Goal: Information Seeking & Learning: Learn about a topic

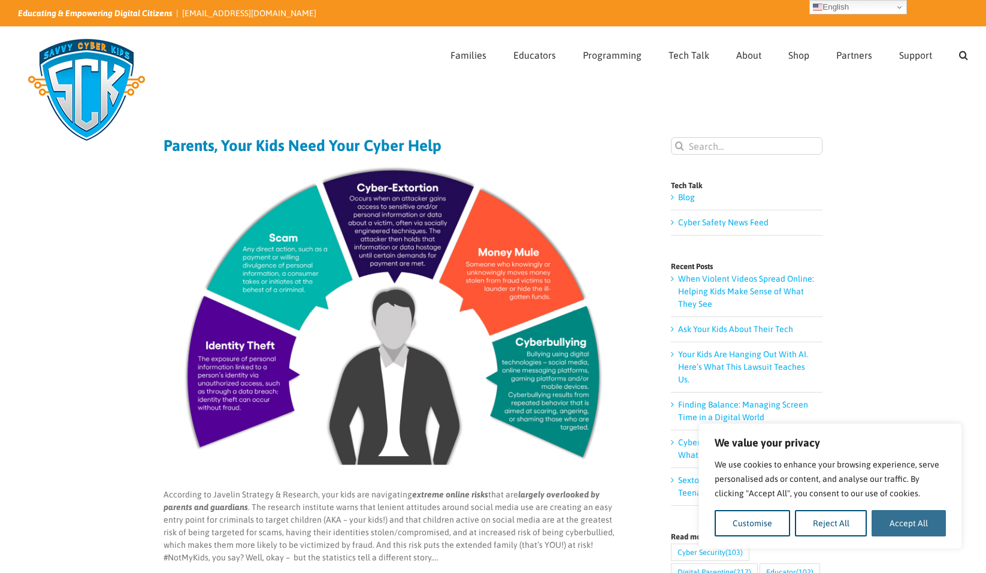
click at [901, 525] on button "Accept All" at bounding box center [909, 523] width 74 height 26
checkbox input "true"
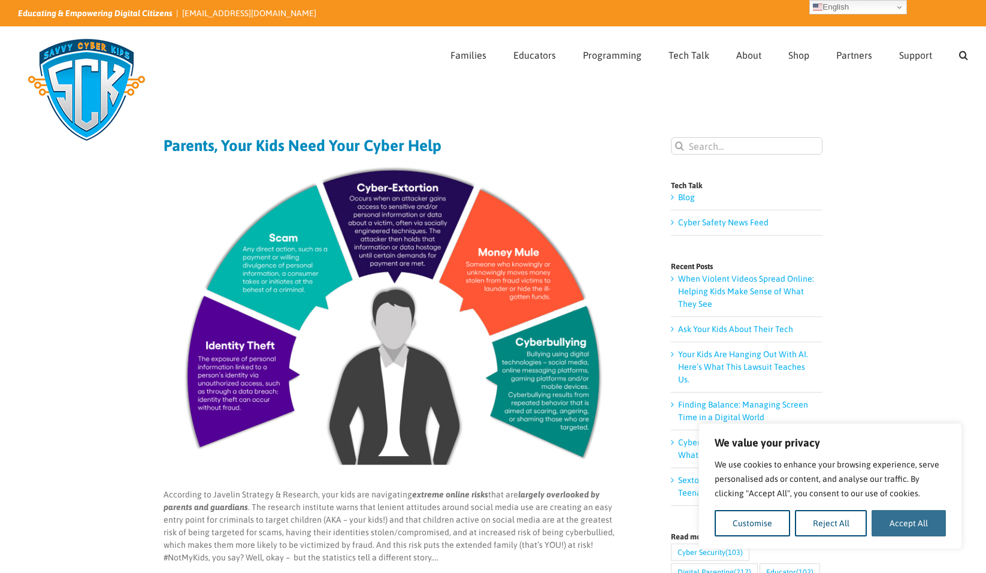
checkbox input "true"
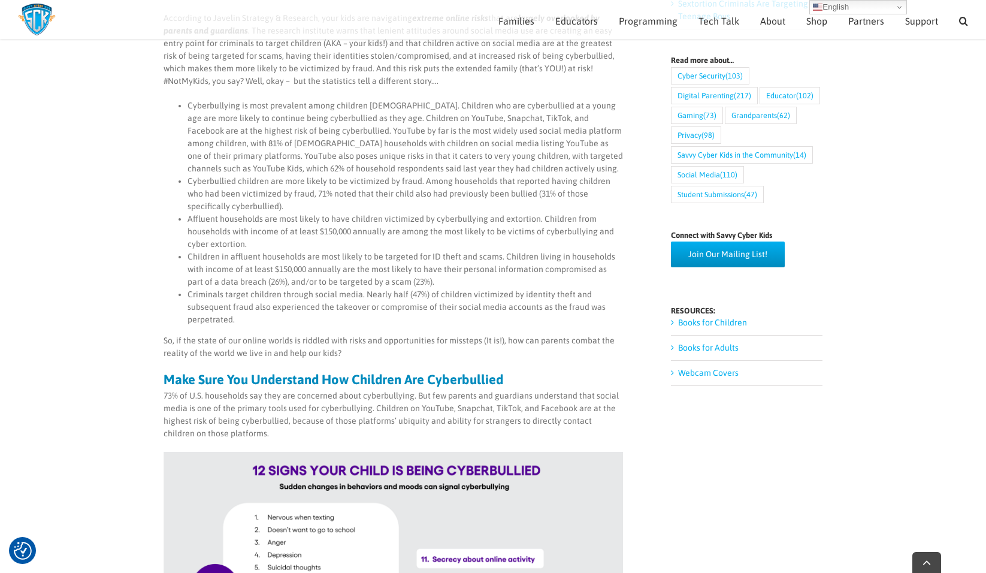
scroll to position [466, 0]
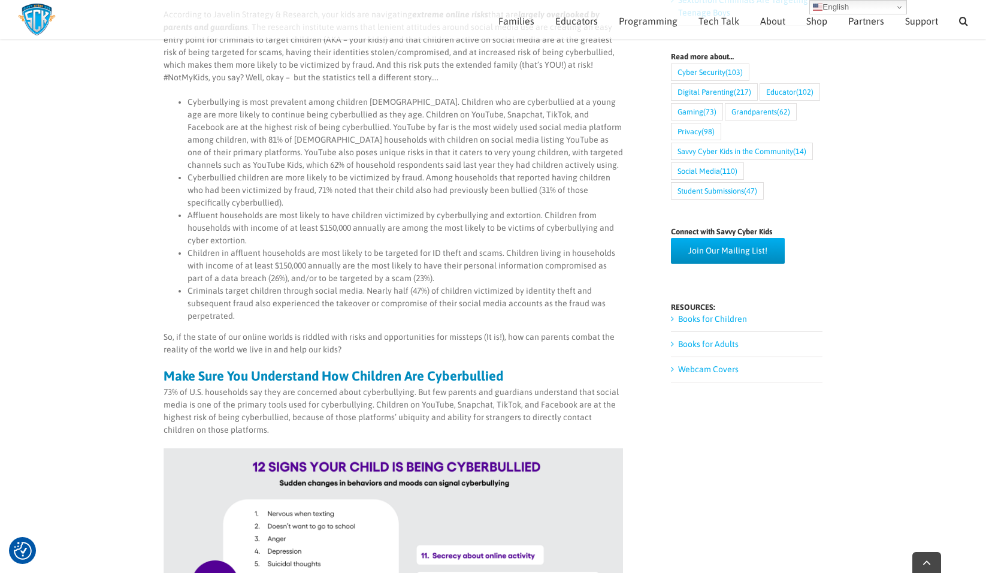
click at [678, 339] on link "Books for Adults" at bounding box center [708, 344] width 61 height 10
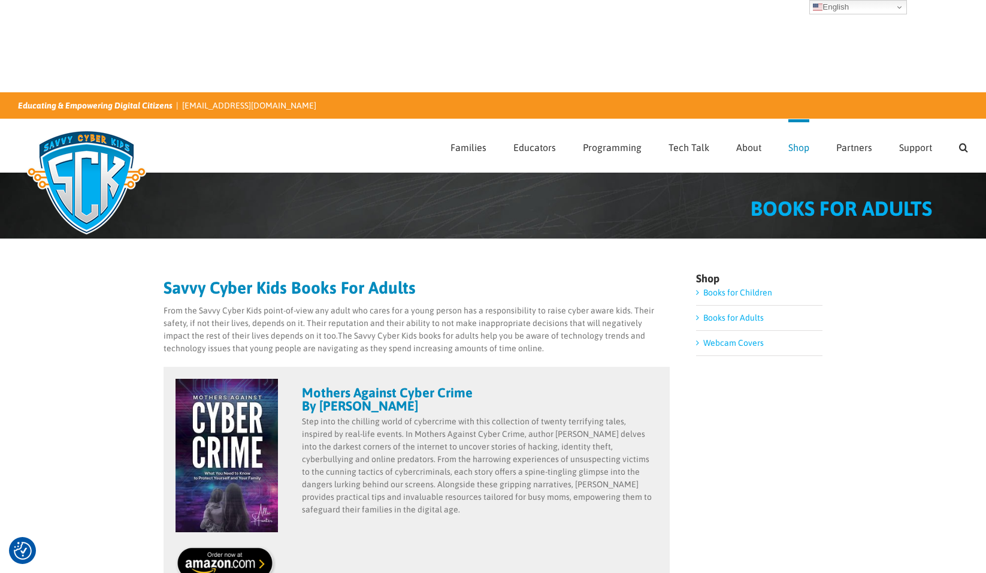
click at [111, 122] on img at bounding box center [86, 182] width 137 height 120
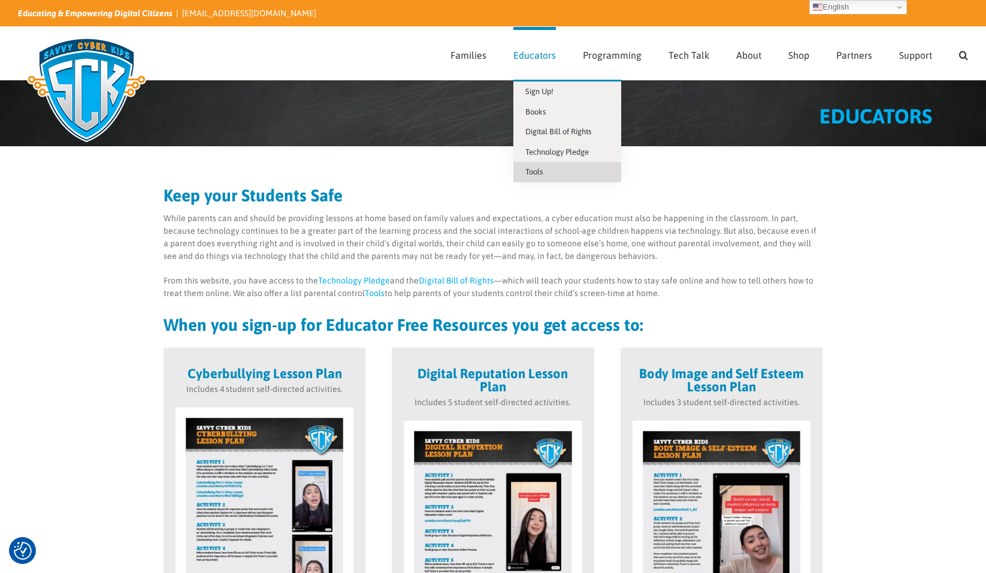
click at [561, 174] on link "Tools" at bounding box center [568, 172] width 108 height 20
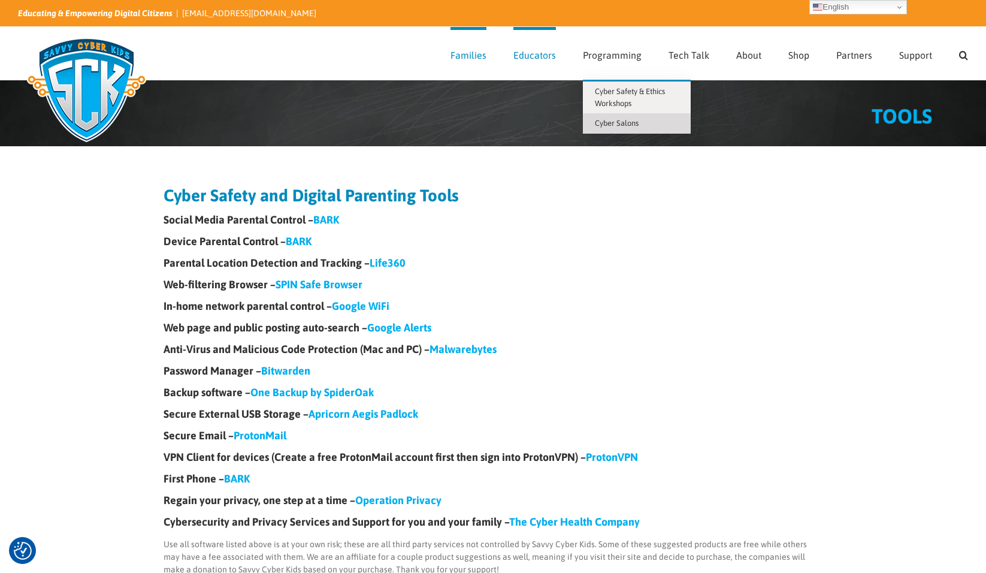
click at [623, 125] on span "Cyber Salons" at bounding box center [617, 123] width 44 height 9
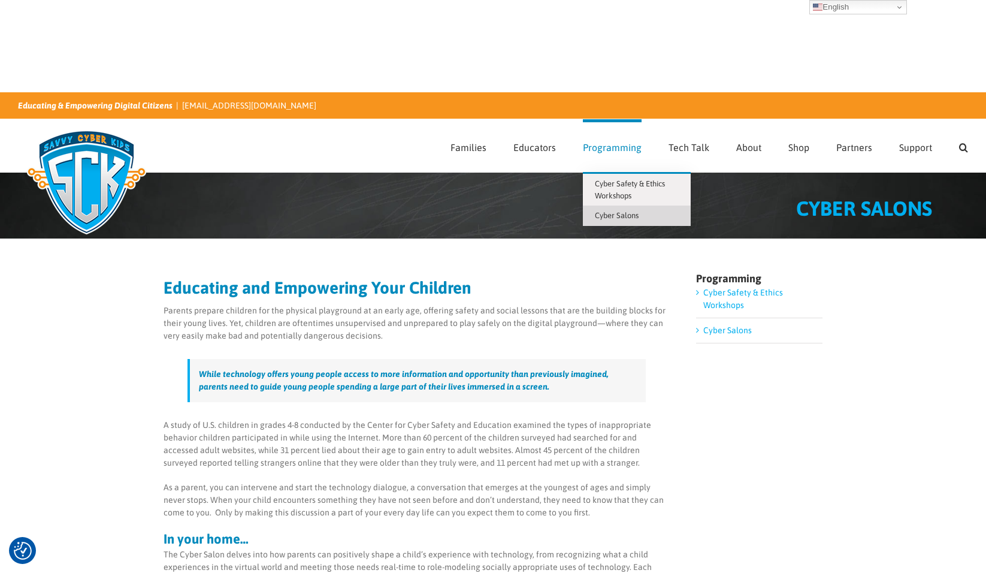
drag, startPoint x: 612, startPoint y: 95, endPoint x: 621, endPoint y: 115, distance: 21.5
click at [612, 179] on span "Cyber Safety & Ethics Workshops" at bounding box center [630, 189] width 70 height 21
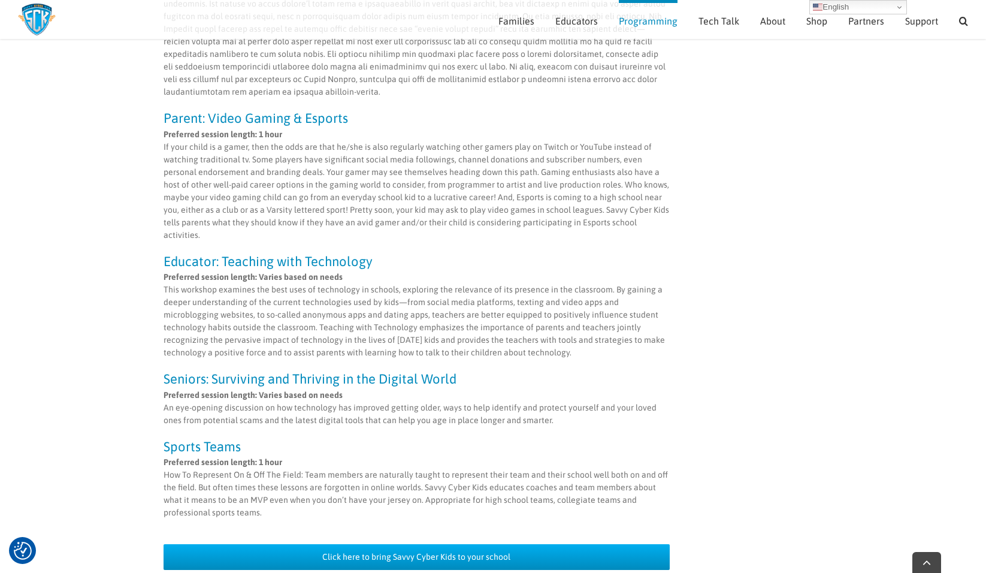
scroll to position [965, 0]
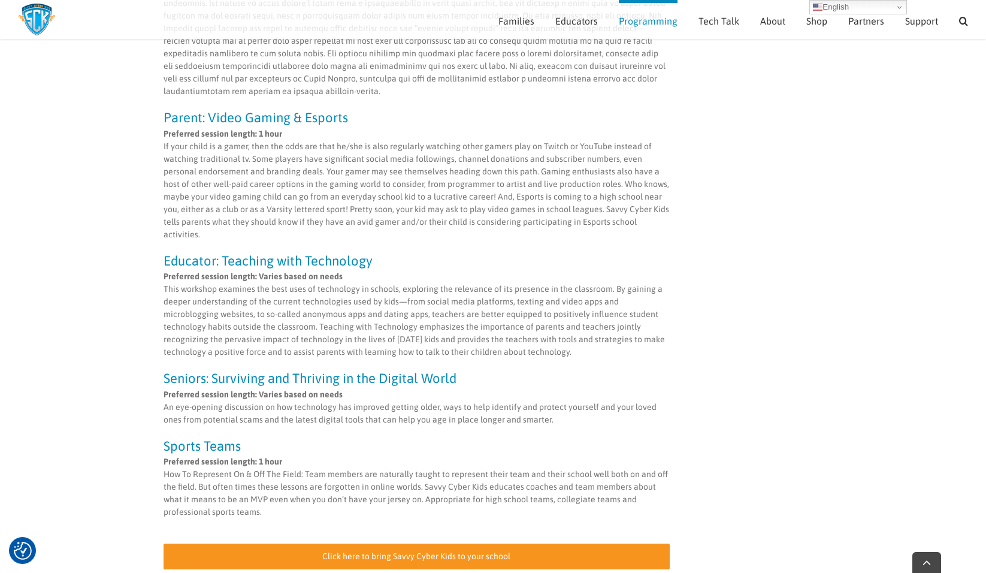
click at [439, 551] on span "Click here to bring Savvy Cyber Kids to your school" at bounding box center [416, 556] width 188 height 10
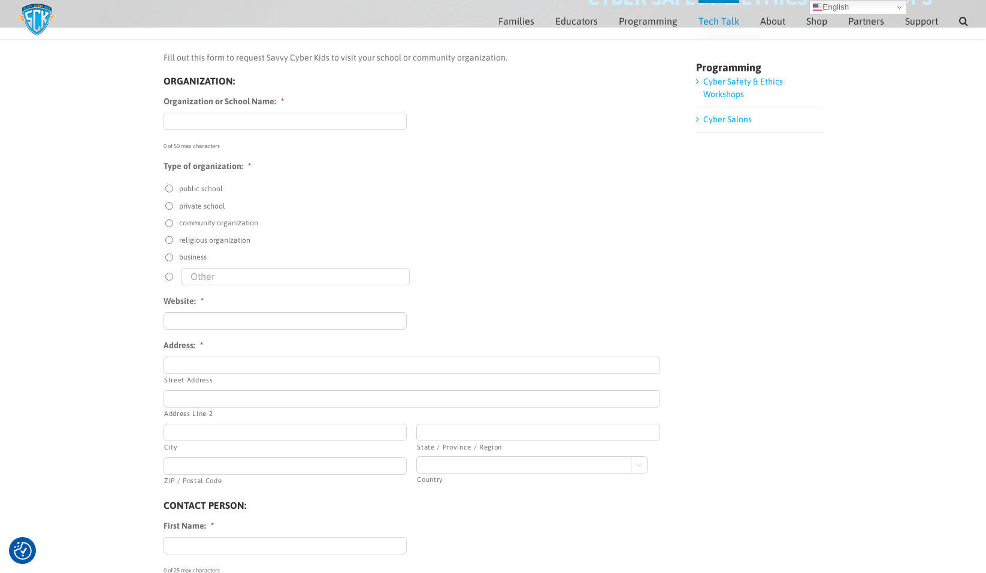
scroll to position [81, 0]
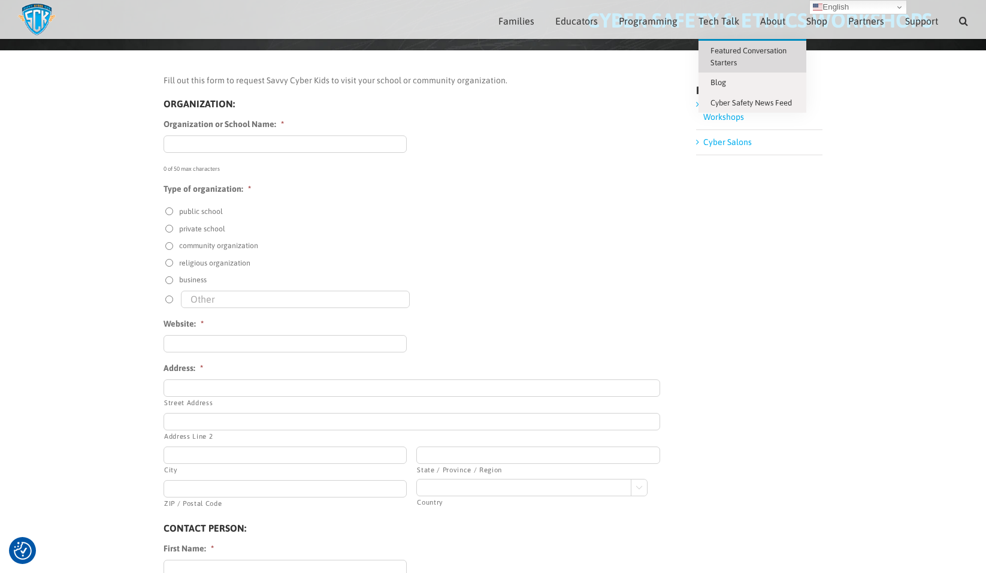
click at [727, 61] on span "Featured Conversation Starters" at bounding box center [749, 56] width 76 height 21
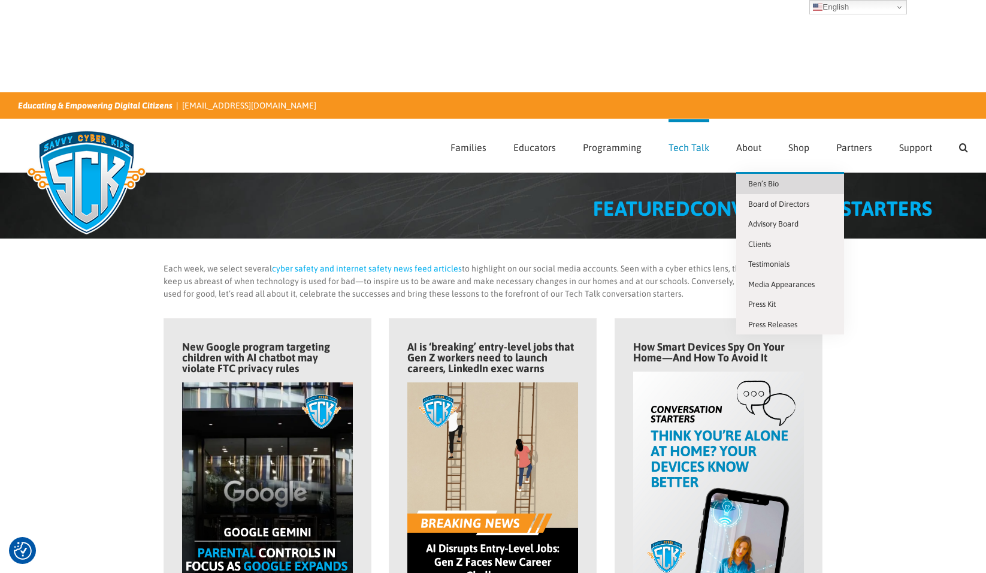
click at [767, 179] on span "Ben’s Bio" at bounding box center [763, 183] width 31 height 9
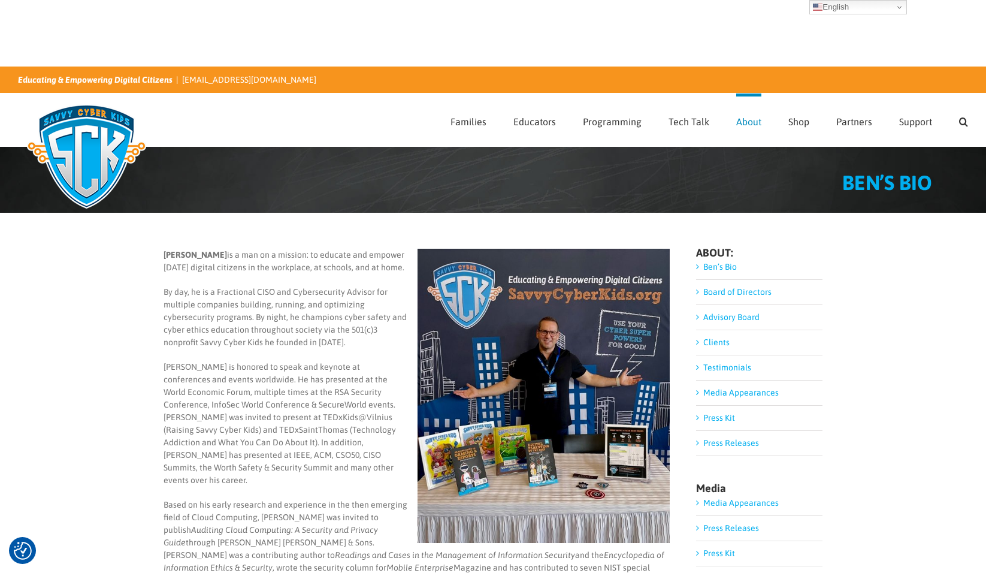
scroll to position [15, 0]
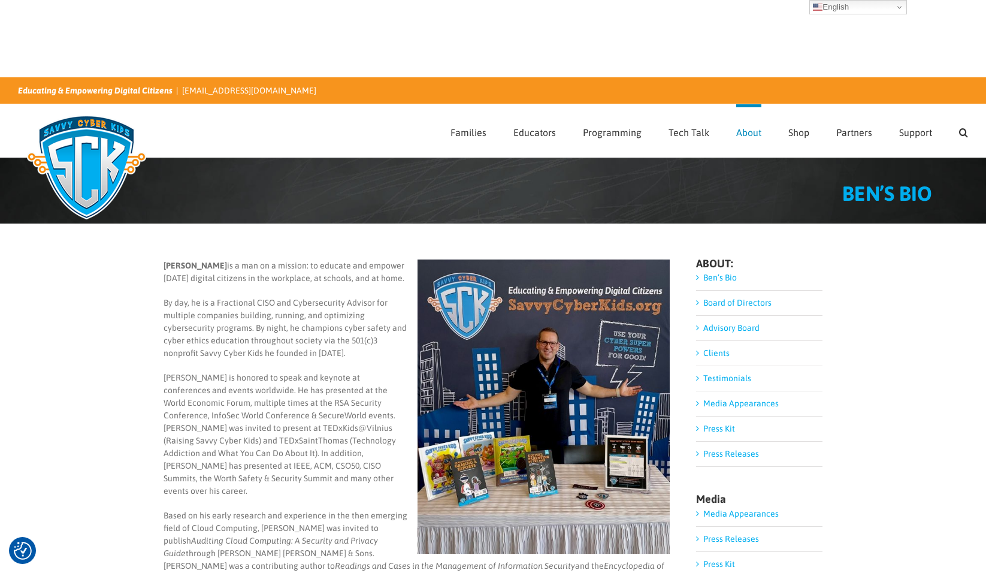
click at [693, 261] on div "[PERSON_NAME] is a man on a mission: to educate and empower [DATE] digital citi…" at bounding box center [493, 493] width 659 height 492
click at [703, 348] on link "Clients" at bounding box center [716, 353] width 26 height 10
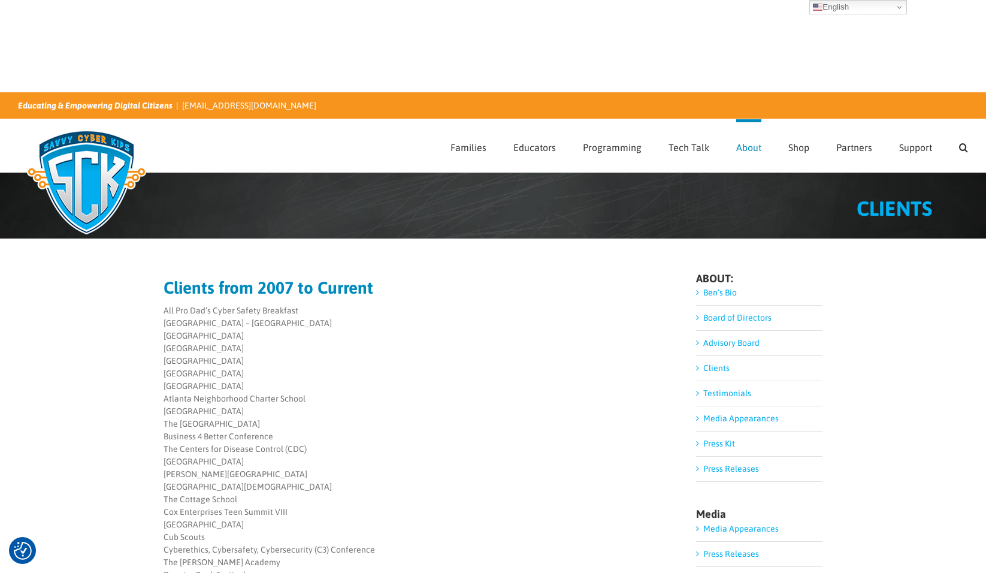
click at [703, 313] on link "Board of Directors" at bounding box center [737, 318] width 68 height 10
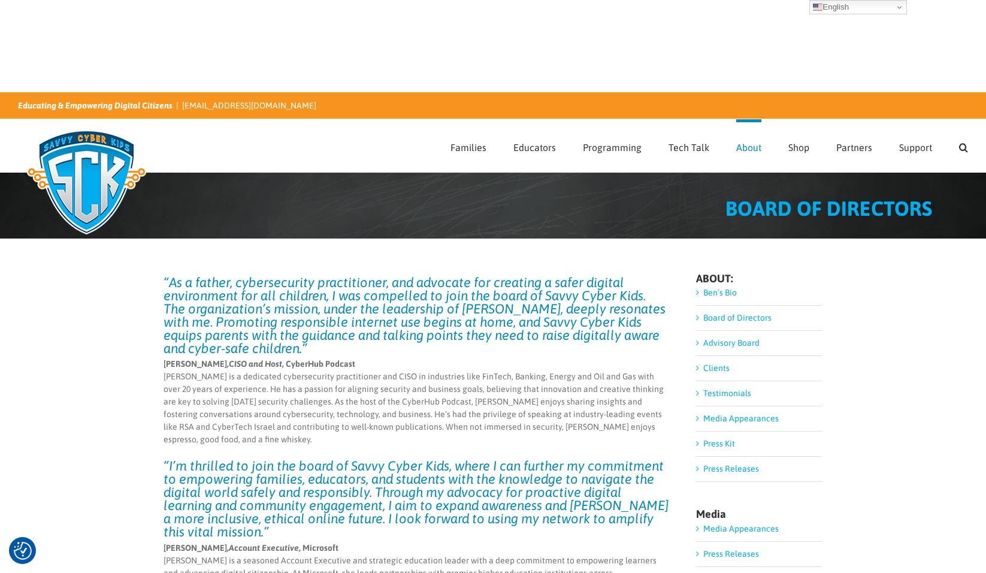
click at [715, 288] on link "Ben’s Bio" at bounding box center [720, 293] width 34 height 10
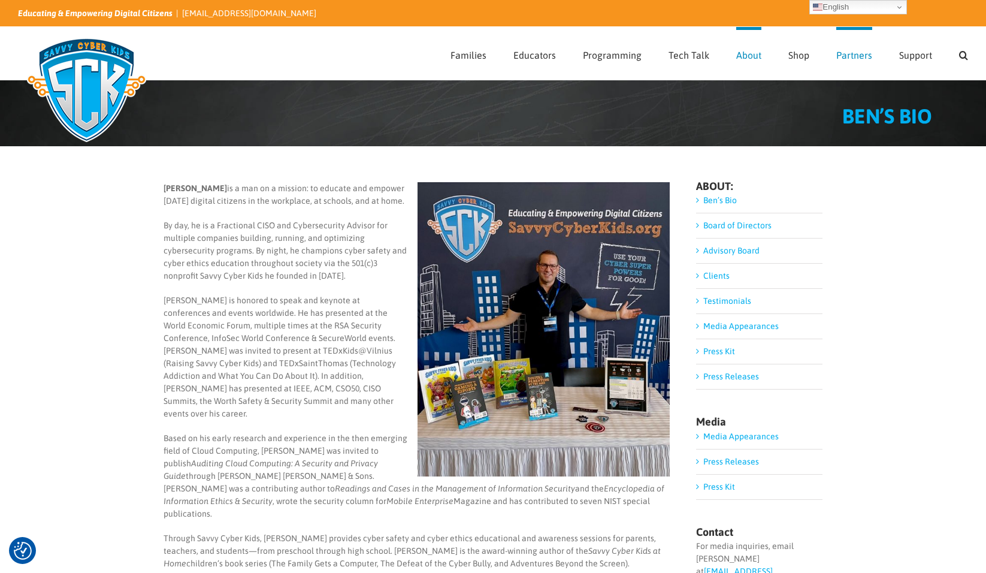
click at [847, 56] on span "Partners" at bounding box center [854, 55] width 36 height 10
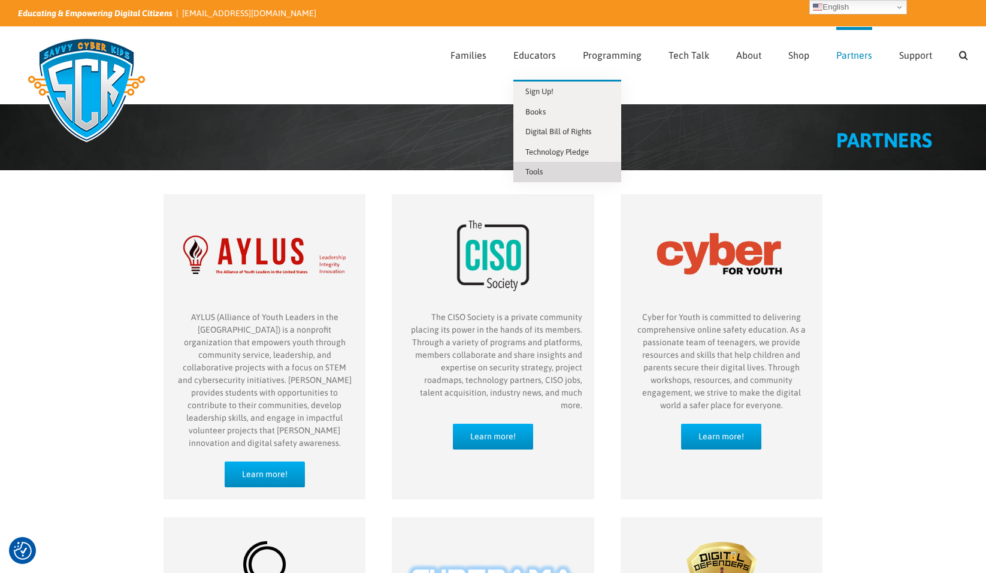
click at [542, 173] on span "Tools" at bounding box center [533, 171] width 17 height 9
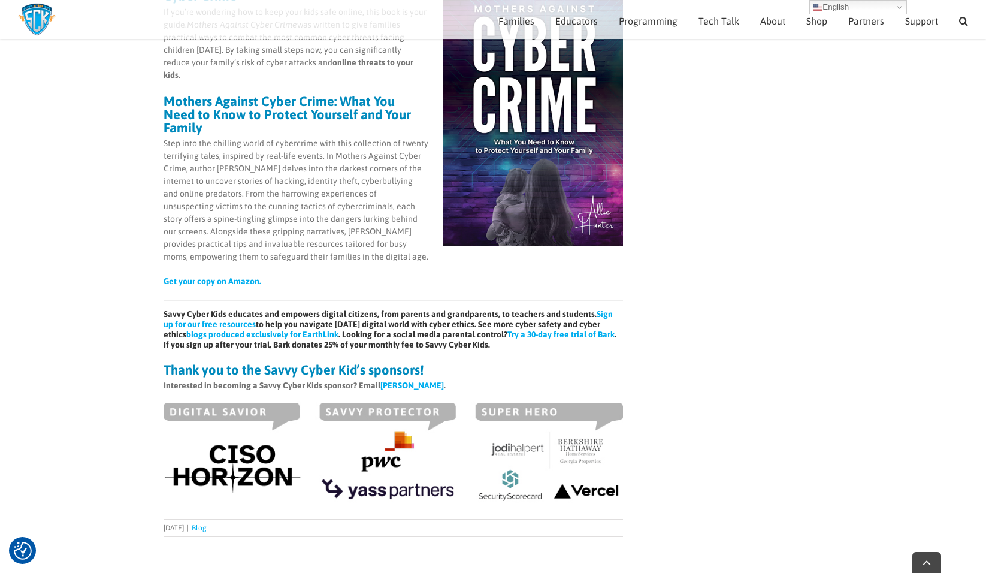
scroll to position [1059, 0]
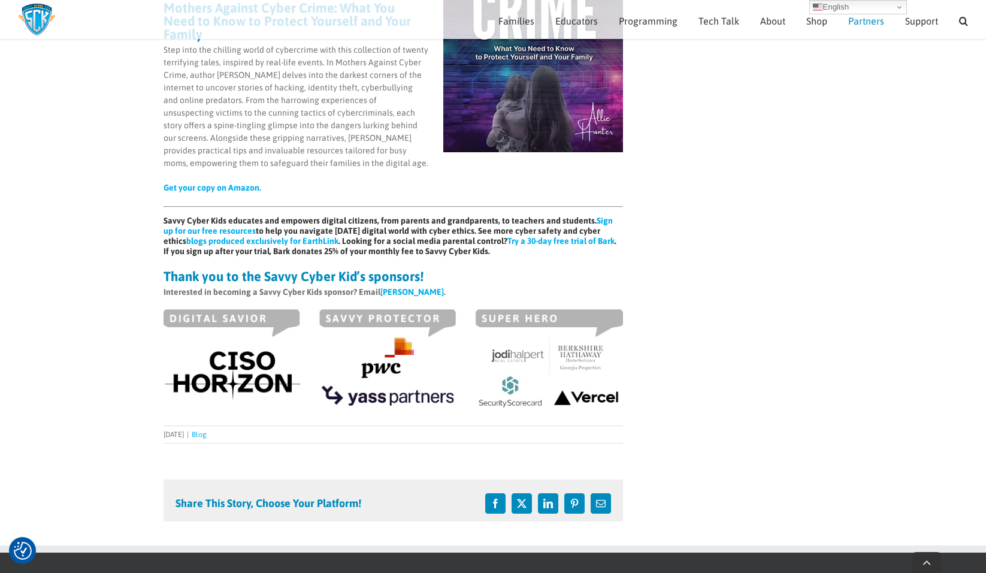
click at [865, 24] on span "Partners" at bounding box center [866, 21] width 36 height 10
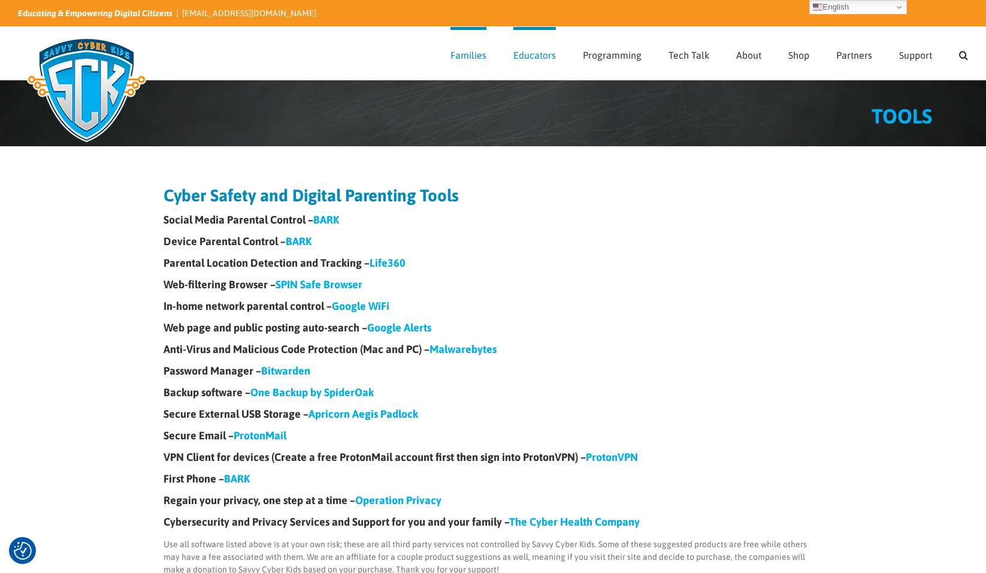
drag, startPoint x: 561, startPoint y: 126, endPoint x: 625, endPoint y: 156, distance: 70.8
click at [562, 127] on span "Digital Bill of Rights" at bounding box center [558, 131] width 66 height 9
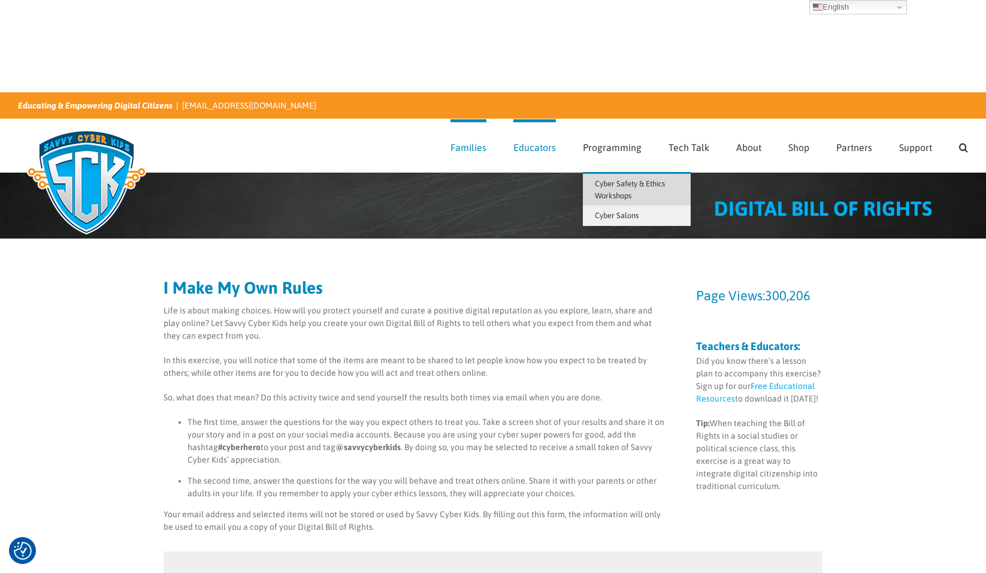
click at [614, 179] on span "Cyber Safety & Ethics Workshops" at bounding box center [630, 189] width 70 height 21
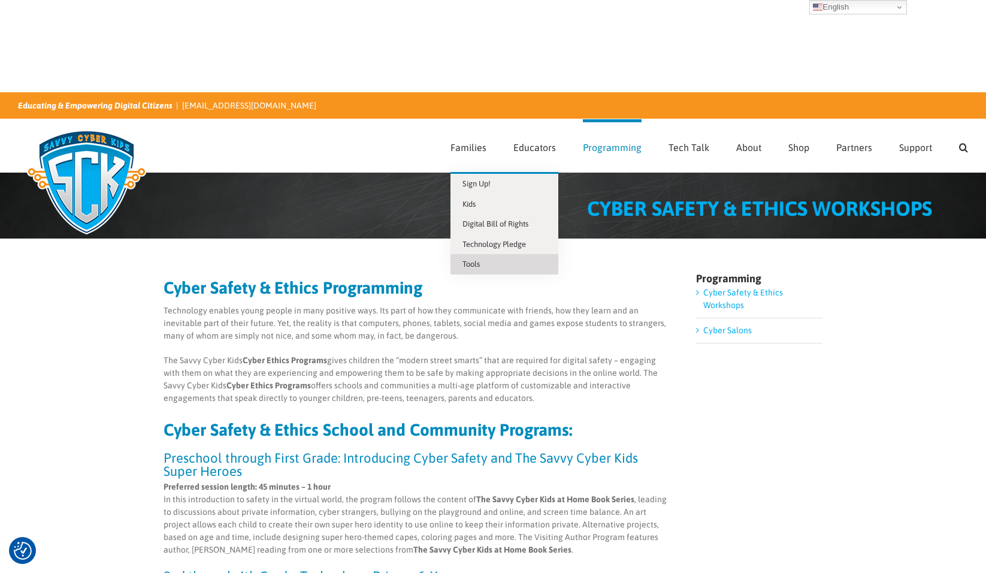
click at [494, 254] on link "Tools" at bounding box center [505, 264] width 108 height 20
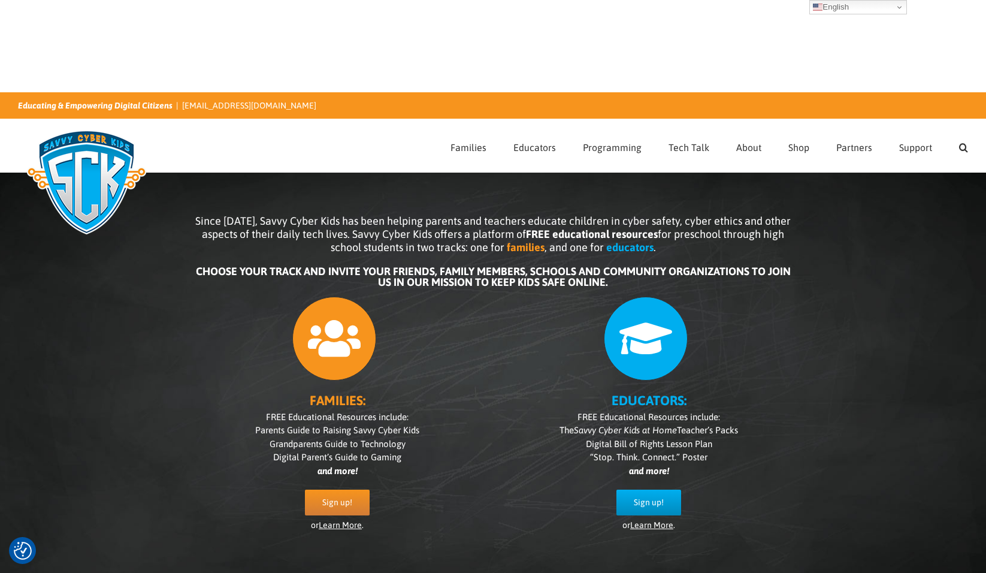
click at [662, 520] on link "Learn More" at bounding box center [651, 525] width 43 height 10
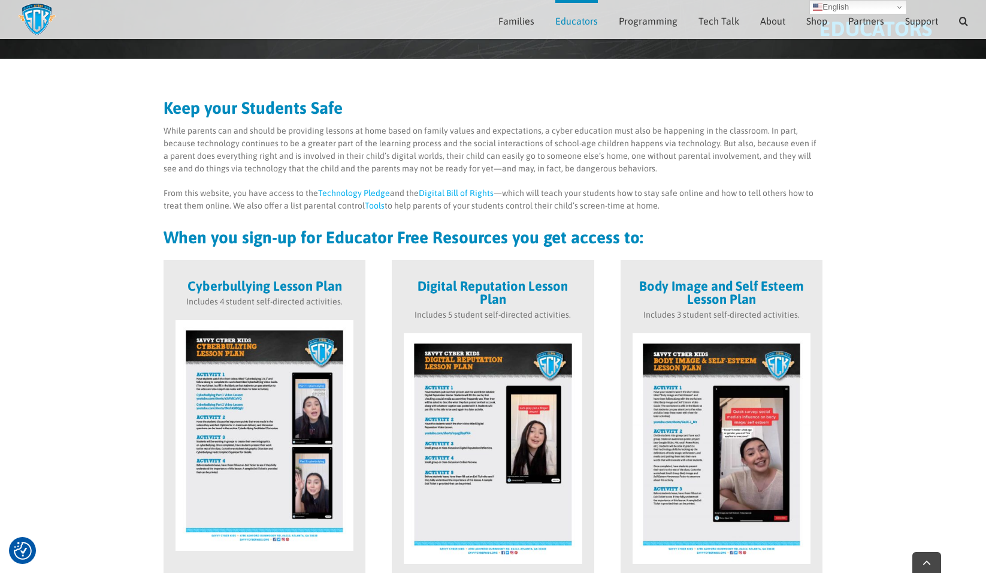
scroll to position [168, 0]
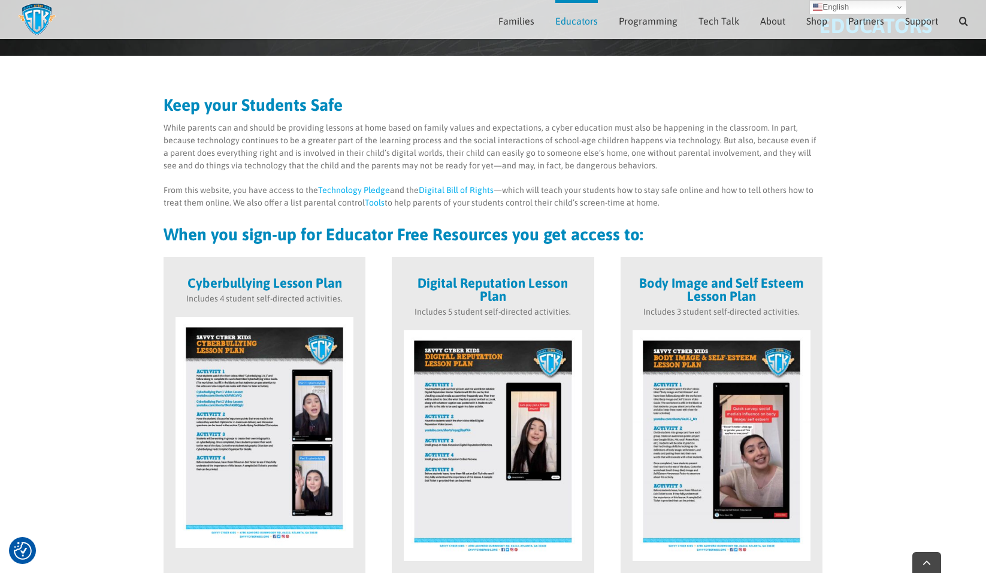
click at [276, 275] on strong "Cyberbullying Lesson Plan" at bounding box center [265, 283] width 155 height 16
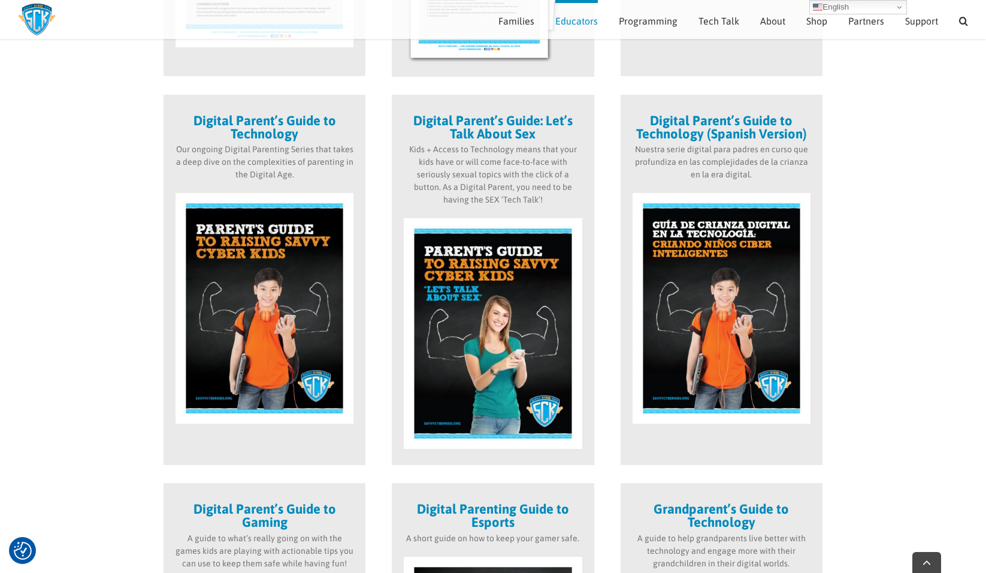
scroll to position [1109, 0]
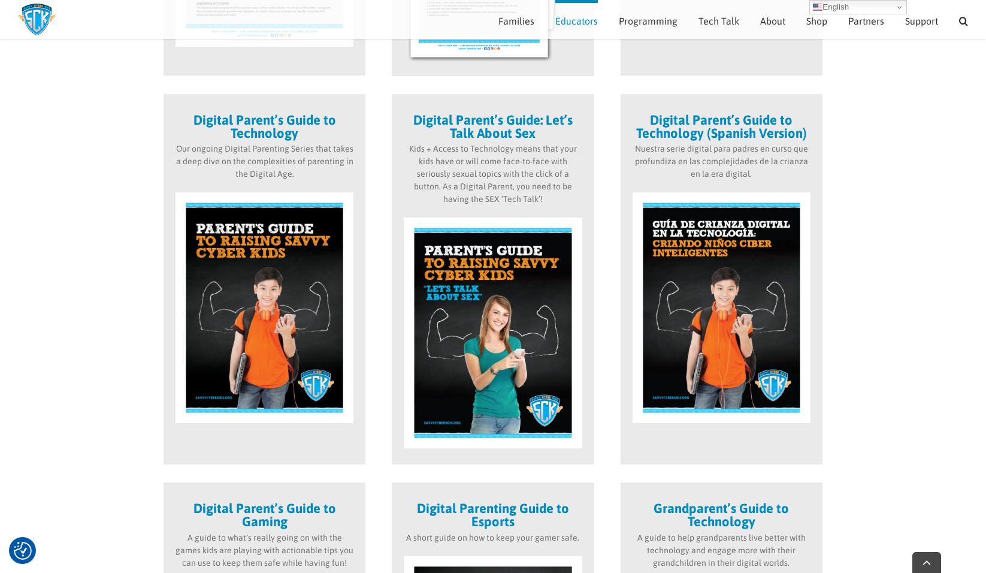
click at [272, 500] on strong "Digital Parent’s Guide to Gaming" at bounding box center [265, 514] width 143 height 29
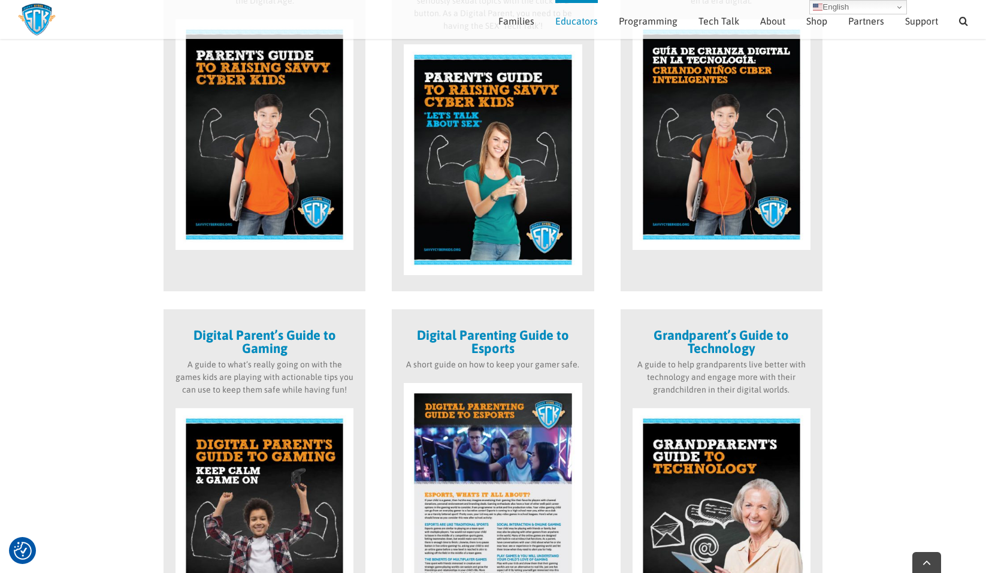
scroll to position [1287, 0]
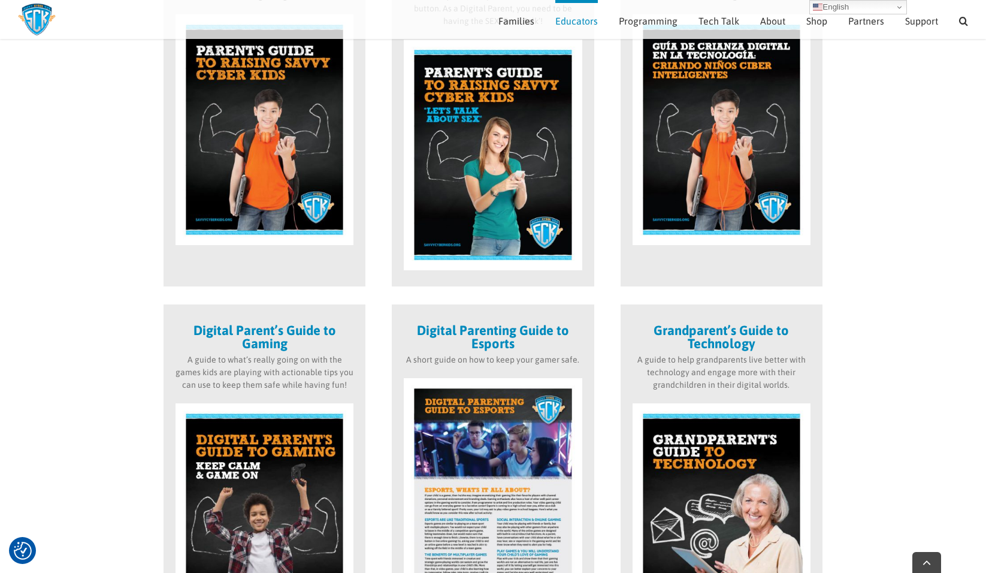
click at [270, 442] on img at bounding box center [265, 518] width 178 height 231
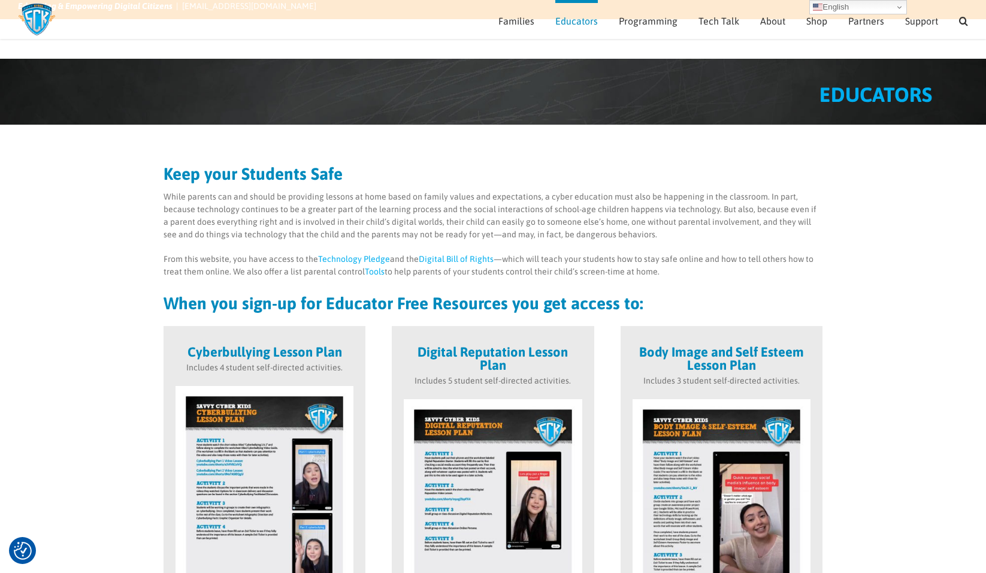
scroll to position [105, 0]
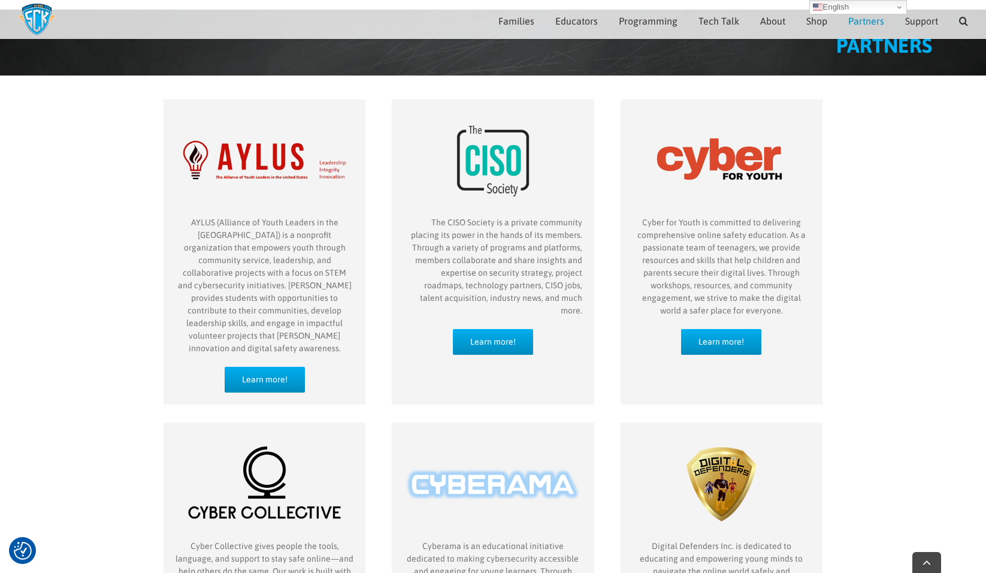
scroll to position [174, 0]
